Goal: Information Seeking & Learning: Compare options

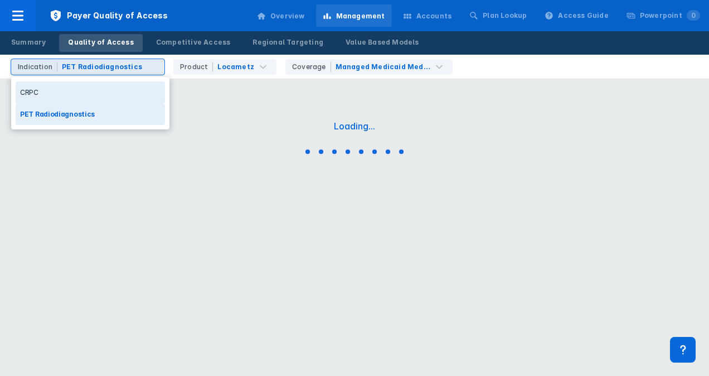
click at [116, 69] on div "PET Radiodiagnostics" at bounding box center [102, 67] width 80 height 10
click at [60, 93] on div "CRPC" at bounding box center [90, 92] width 149 height 22
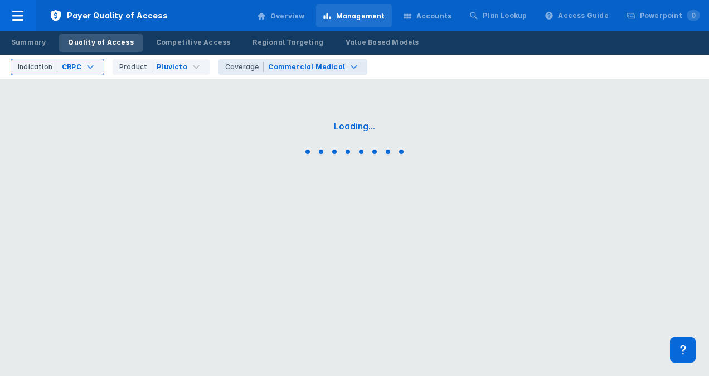
click at [281, 74] on div "Coverage Commercial Medical" at bounding box center [293, 67] width 149 height 16
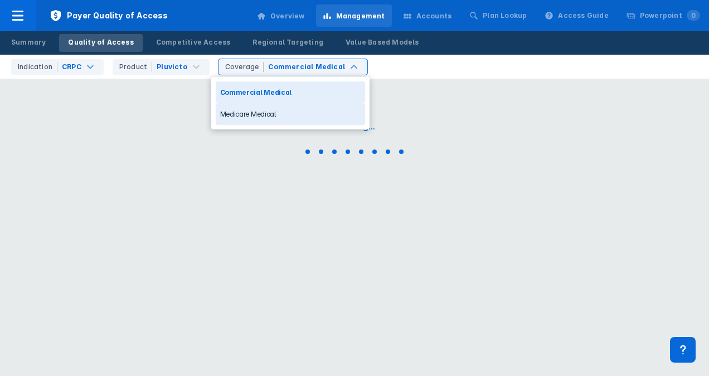
click at [249, 109] on div "Medicare Medical" at bounding box center [290, 114] width 149 height 22
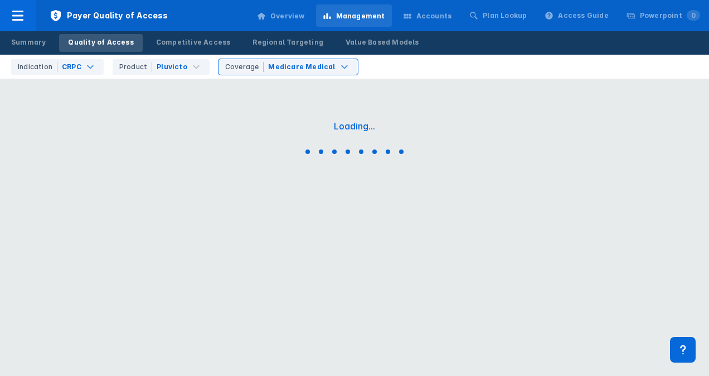
click at [371, 129] on div "Loading..." at bounding box center [354, 125] width 41 height 11
click at [142, 136] on div "Loading..." at bounding box center [354, 139] width 709 height 279
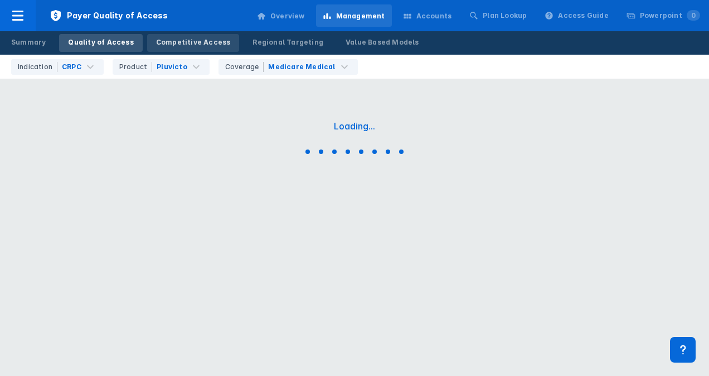
click at [171, 49] on link "Competitive Access" at bounding box center [193, 43] width 93 height 18
click at [97, 38] on div "Quality of Access" at bounding box center [100, 42] width 65 height 10
click at [175, 60] on div "Product Pluvicto" at bounding box center [161, 67] width 97 height 16
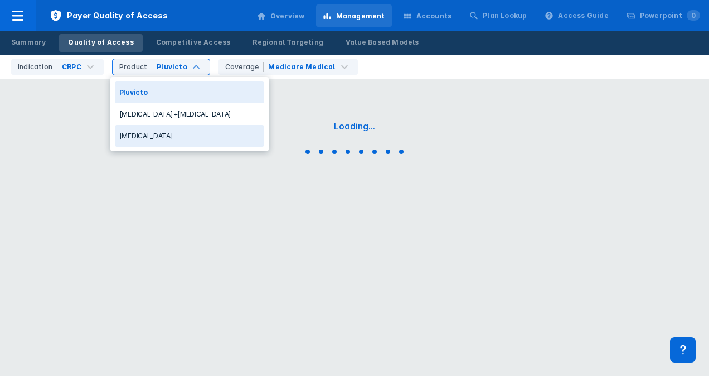
click at [140, 135] on div "[MEDICAL_DATA]" at bounding box center [189, 136] width 149 height 22
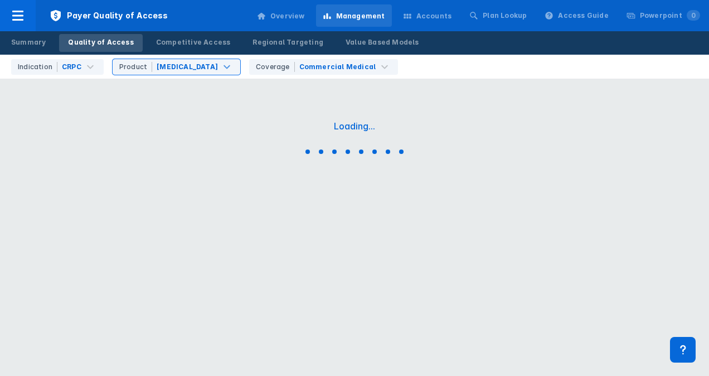
click at [447, 20] on div "Accounts" at bounding box center [435, 16] width 36 height 10
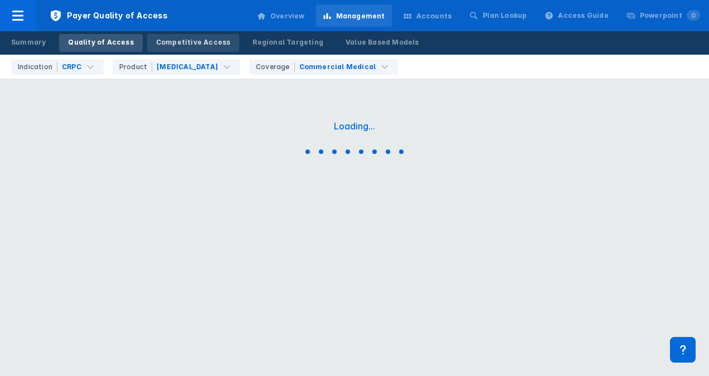
click at [176, 37] on div "Competitive Access" at bounding box center [193, 42] width 75 height 10
click at [301, 8] on div "Overview" at bounding box center [280, 15] width 61 height 23
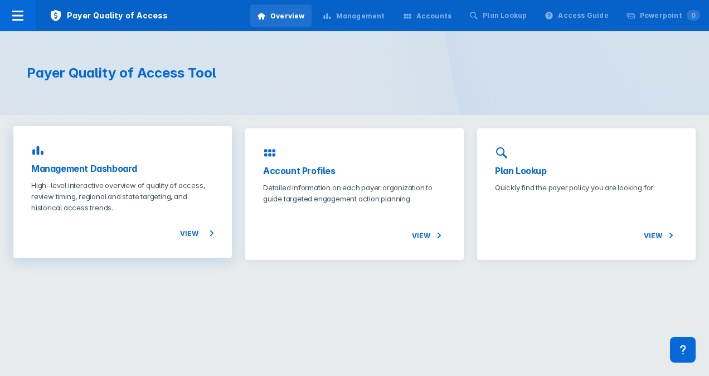
click at [171, 194] on p "High-level interactive overview of quality of access, review timing, regional a…" at bounding box center [122, 196] width 183 height 33
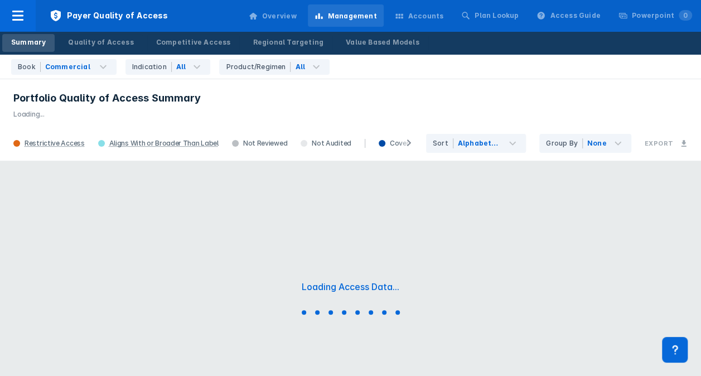
click at [303, 100] on h3 "Portfolio Quality of Access Summary" at bounding box center [350, 97] width 674 height 13
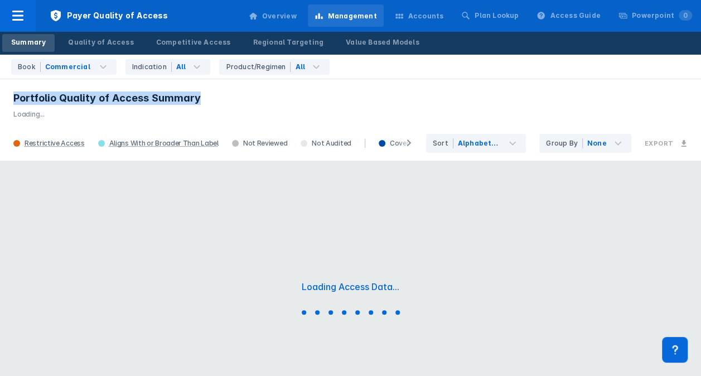
click at [303, 100] on h3 "Portfolio Quality of Access Summary" at bounding box center [350, 97] width 674 height 13
drag, startPoint x: 303, startPoint y: 100, endPoint x: 233, endPoint y: 101, distance: 69.7
click at [233, 101] on h3 "Portfolio Quality of Access Summary" at bounding box center [350, 97] width 674 height 13
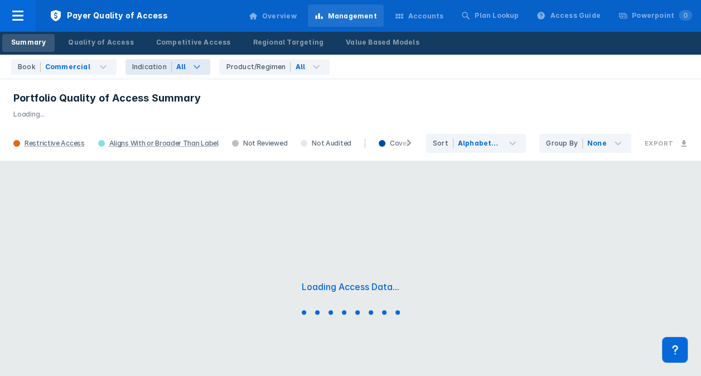
click at [148, 70] on div "Indication" at bounding box center [152, 67] width 40 height 10
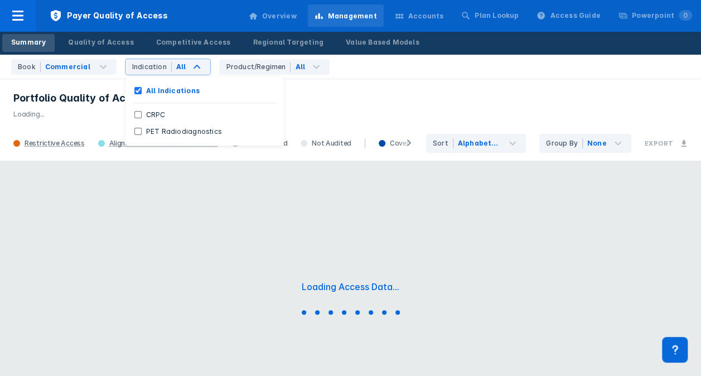
click at [94, 79] on header "Portfolio Quality of Access Summary Loading..." at bounding box center [350, 102] width 701 height 48
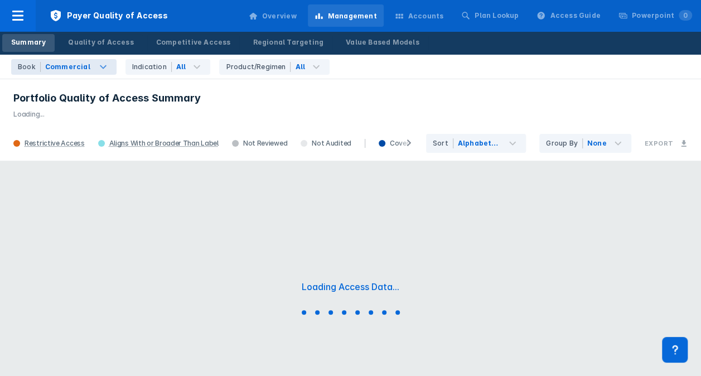
click at [86, 69] on div "Commercial" at bounding box center [70, 67] width 52 height 16
click at [127, 44] on link "Quality of Access" at bounding box center [100, 43] width 83 height 18
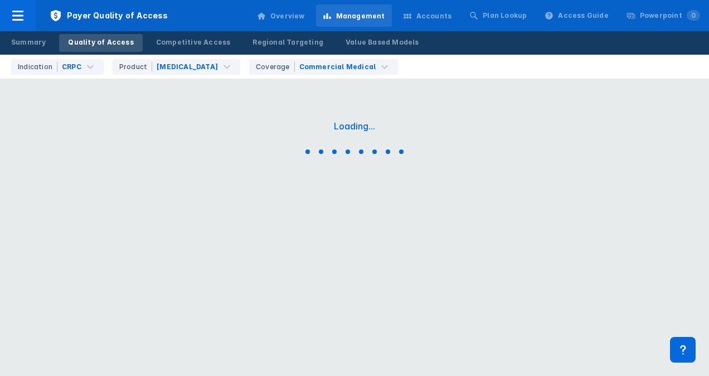
click at [524, 109] on div "Loading..." at bounding box center [354, 139] width 709 height 279
click at [441, 16] on div "Accounts" at bounding box center [435, 16] width 36 height 10
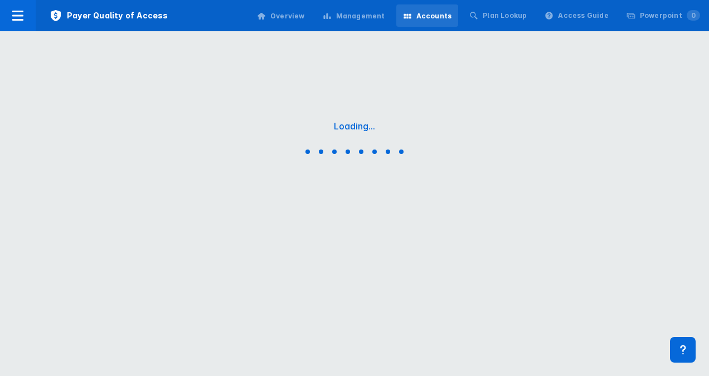
click at [415, 146] on div "Loading..." at bounding box center [354, 139] width 709 height 279
click at [521, 9] on div "Plan Lookup" at bounding box center [498, 15] width 71 height 22
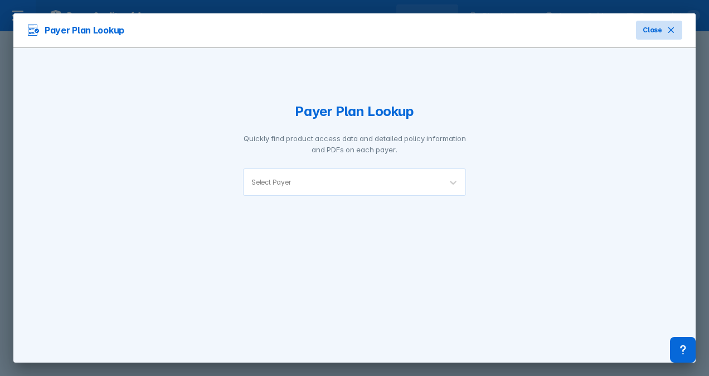
click at [645, 22] on button "Close" at bounding box center [659, 30] width 46 height 19
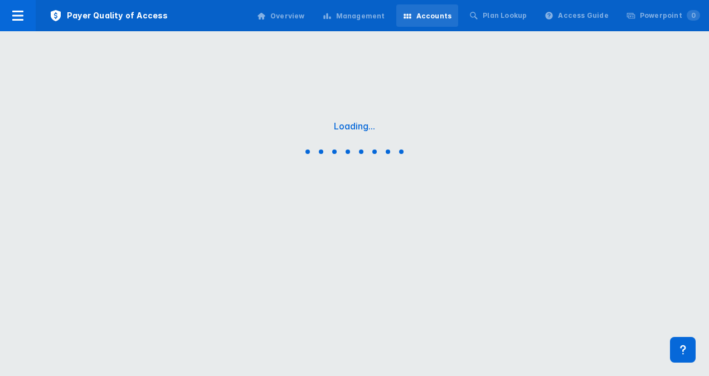
click at [356, 22] on div "Management" at bounding box center [354, 15] width 76 height 23
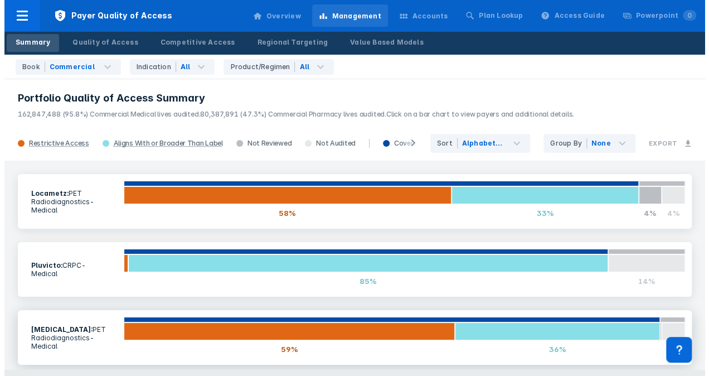
scroll to position [145, 0]
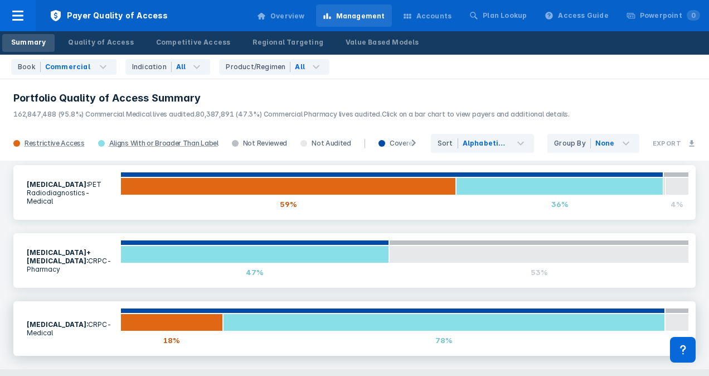
click at [61, 332] on p "Medical" at bounding box center [70, 333] width 87 height 8
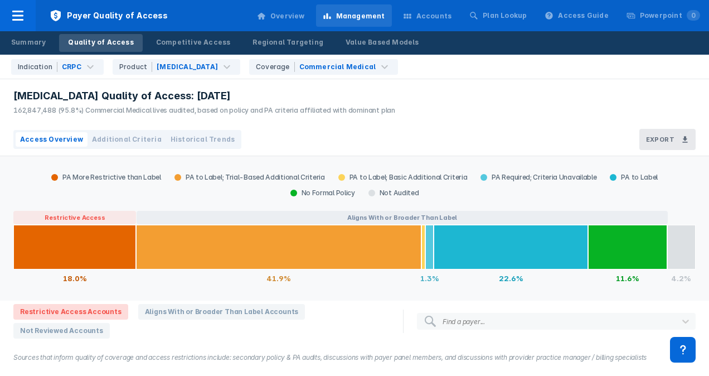
click at [264, 106] on div "162,847,488 (95.8%) Commercial Medical lives audited, based on policy and PA cr…" at bounding box center [204, 110] width 382 height 10
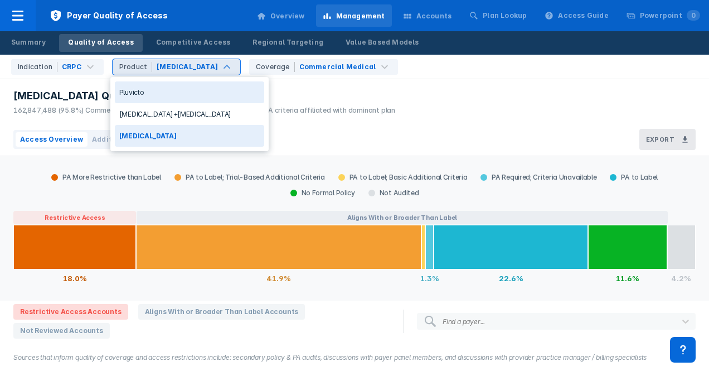
click at [167, 93] on div "Pluvicto" at bounding box center [189, 92] width 149 height 22
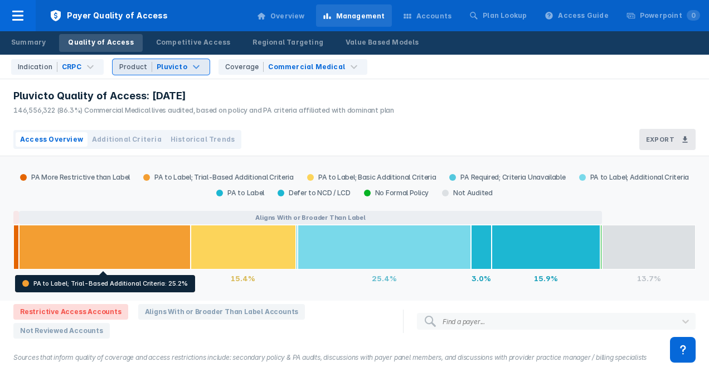
click at [281, 99] on div "Pluvicto Quality of Access: Sep 2025" at bounding box center [203, 95] width 381 height 13
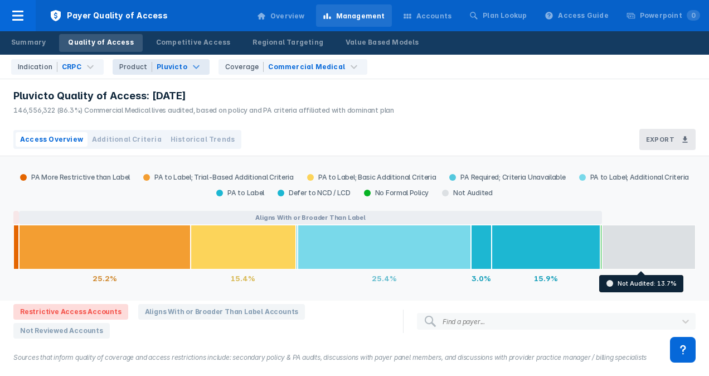
drag, startPoint x: 645, startPoint y: 251, endPoint x: 634, endPoint y: 277, distance: 28.0
click at [634, 277] on div "13.7%" at bounding box center [649, 278] width 94 height 18
click at [637, 249] on div at bounding box center [649, 247] width 94 height 45
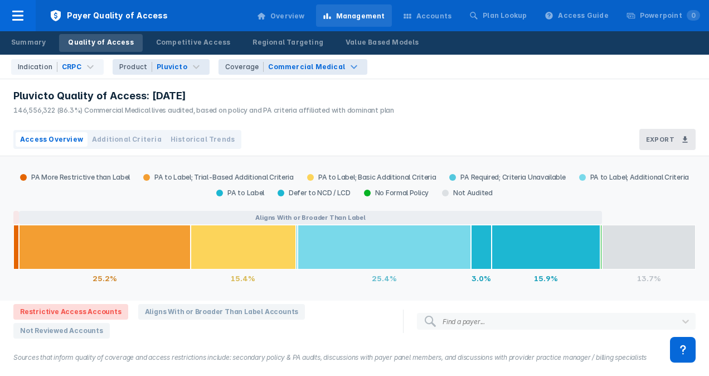
click at [291, 66] on div "Commercial Medical" at bounding box center [306, 67] width 77 height 10
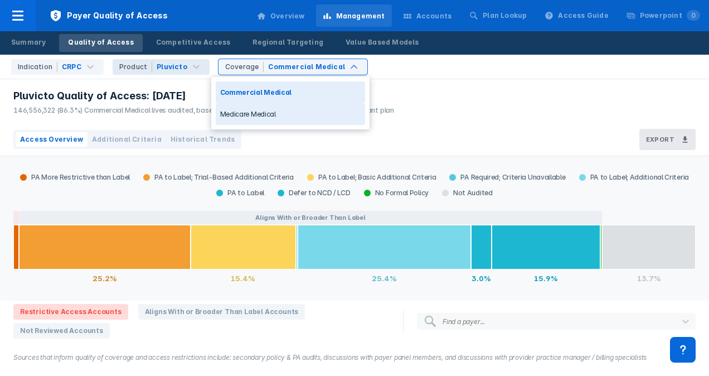
click at [245, 109] on div "Medicare Medical" at bounding box center [290, 114] width 149 height 22
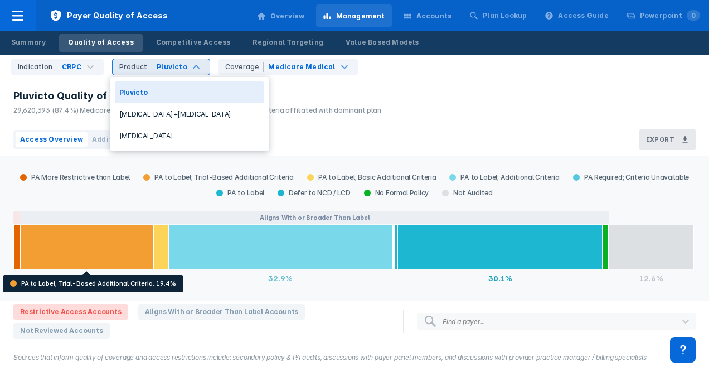
click at [181, 64] on div "Pluvicto" at bounding box center [172, 67] width 33 height 10
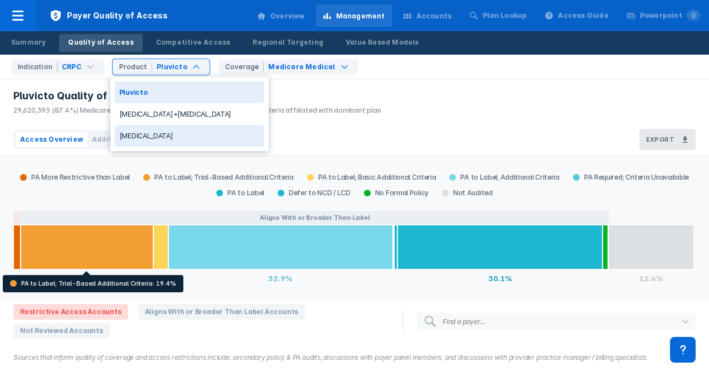
click at [158, 131] on div "[MEDICAL_DATA]" at bounding box center [189, 136] width 149 height 22
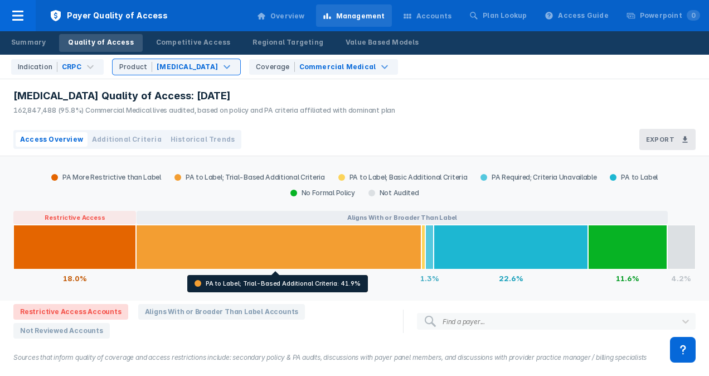
click at [292, 129] on div "Access Overview Additional Criteria Historical Trends Export" at bounding box center [354, 139] width 709 height 33
click at [268, 36] on link "Regional Targeting" at bounding box center [288, 43] width 89 height 18
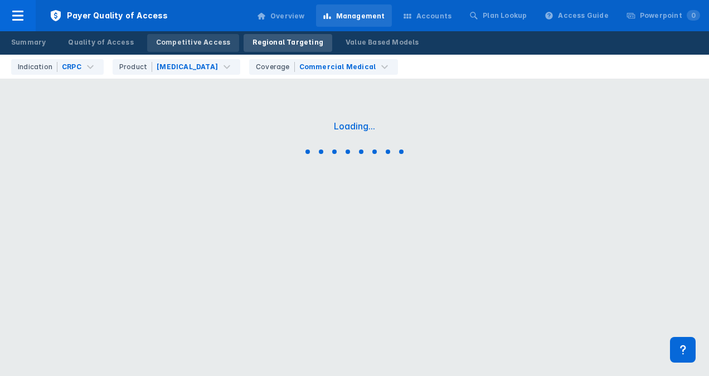
click at [191, 36] on link "Competitive Access" at bounding box center [193, 43] width 93 height 18
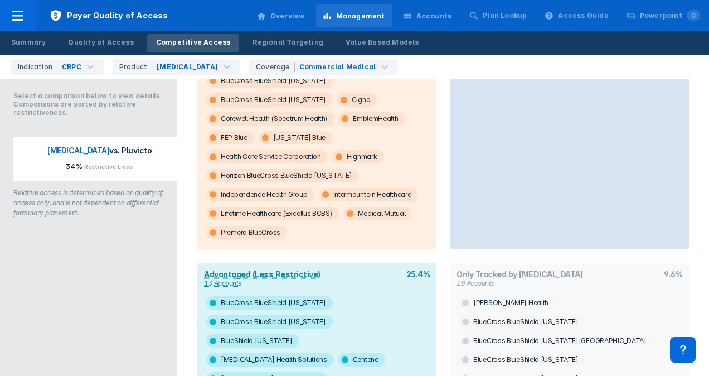
scroll to position [358, 0]
click at [484, 296] on span "Avera Health" at bounding box center [507, 302] width 96 height 13
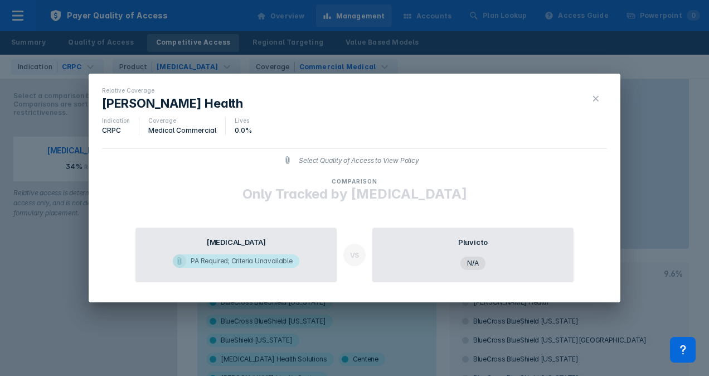
click at [210, 258] on div "PA Required; Criteria Unavailable" at bounding box center [242, 260] width 102 height 13
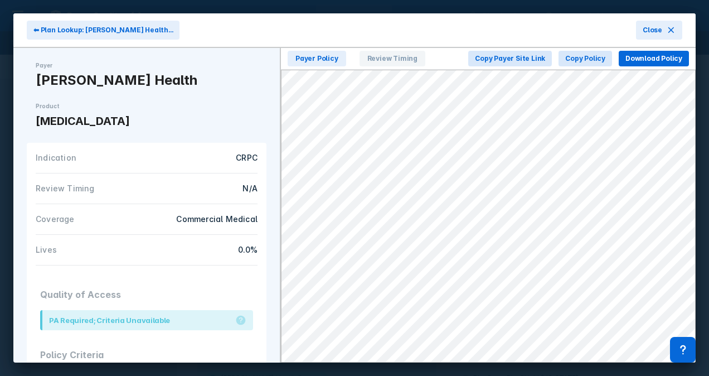
scroll to position [33, 0]
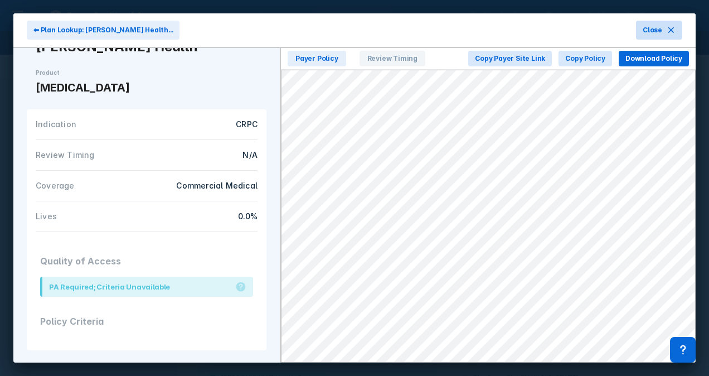
click at [672, 35] on button "Close" at bounding box center [659, 30] width 46 height 19
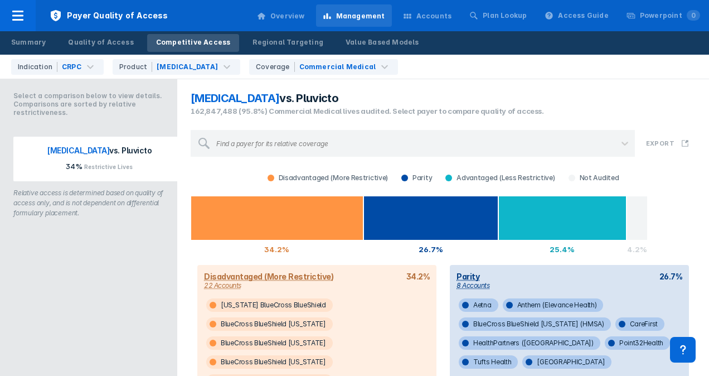
click at [378, 100] on section "Xofigo vs. Pluvicto" at bounding box center [443, 97] width 505 height 13
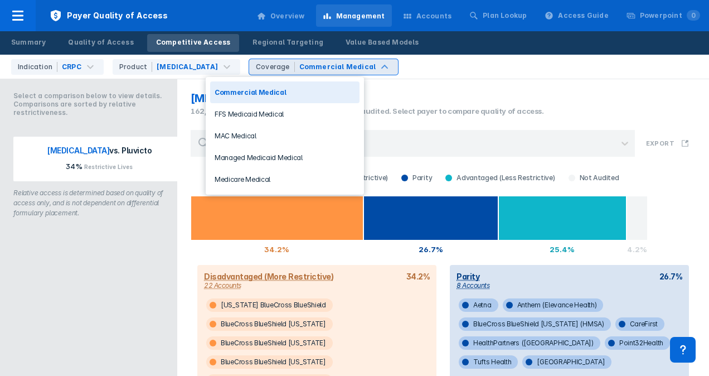
click at [303, 65] on div "Commercial Medical" at bounding box center [338, 67] width 77 height 10
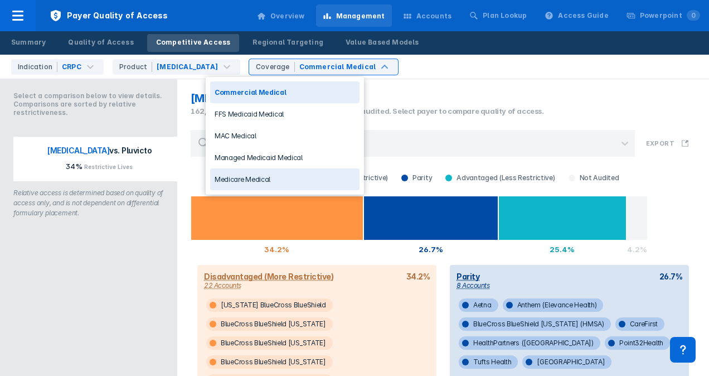
click at [251, 172] on div "Medicare Medical" at bounding box center [284, 179] width 149 height 22
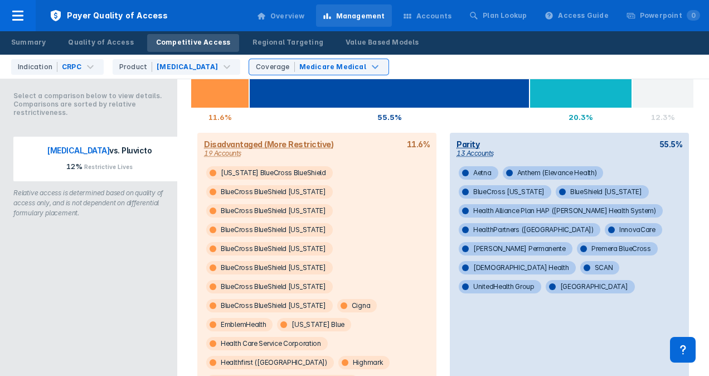
scroll to position [132, 0]
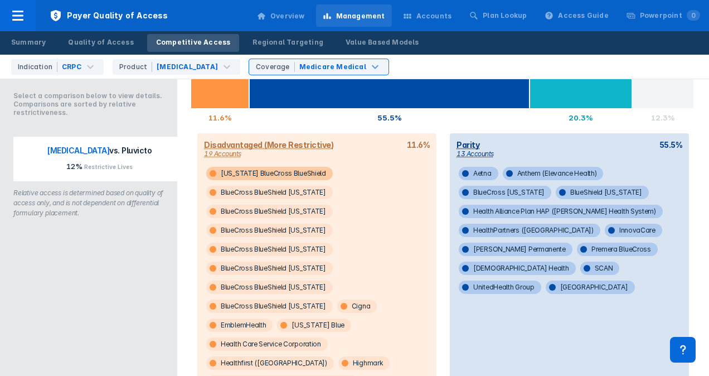
click at [249, 170] on span "Arkansas BlueCross BlueShield" at bounding box center [269, 173] width 127 height 13
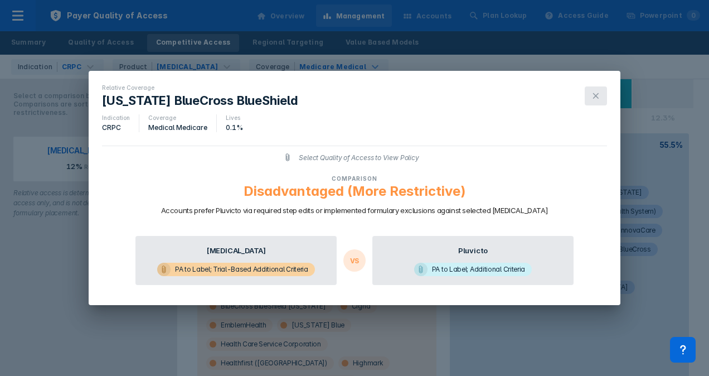
click at [593, 90] on button at bounding box center [596, 95] width 22 height 19
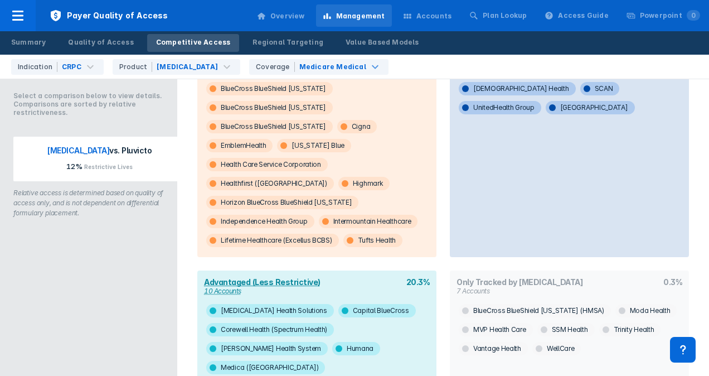
scroll to position [338, 0]
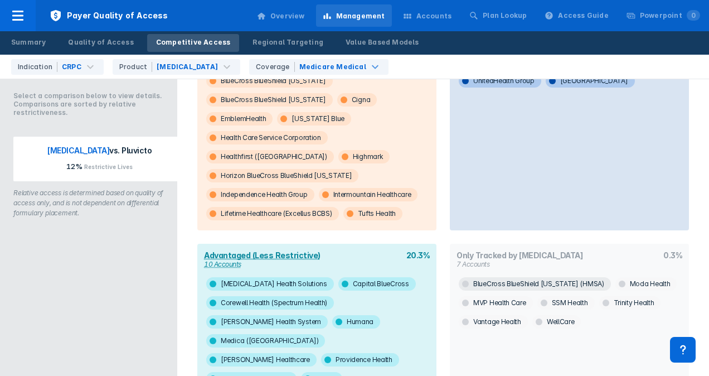
click at [507, 277] on span "BlueCross BlueShield Hawaii (HMSA)" at bounding box center [535, 283] width 152 height 13
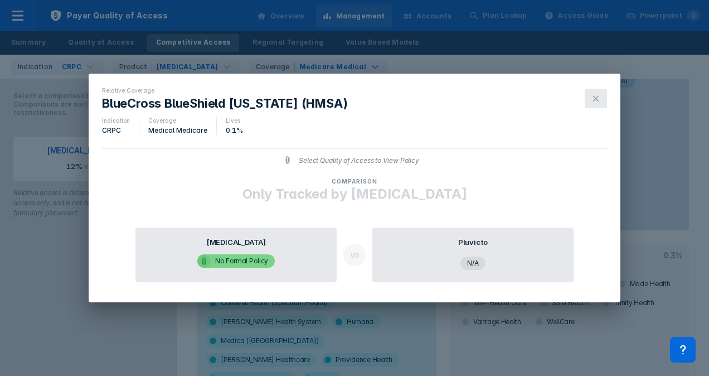
click at [592, 104] on button at bounding box center [596, 98] width 22 height 19
